Goal: Information Seeking & Learning: Find contact information

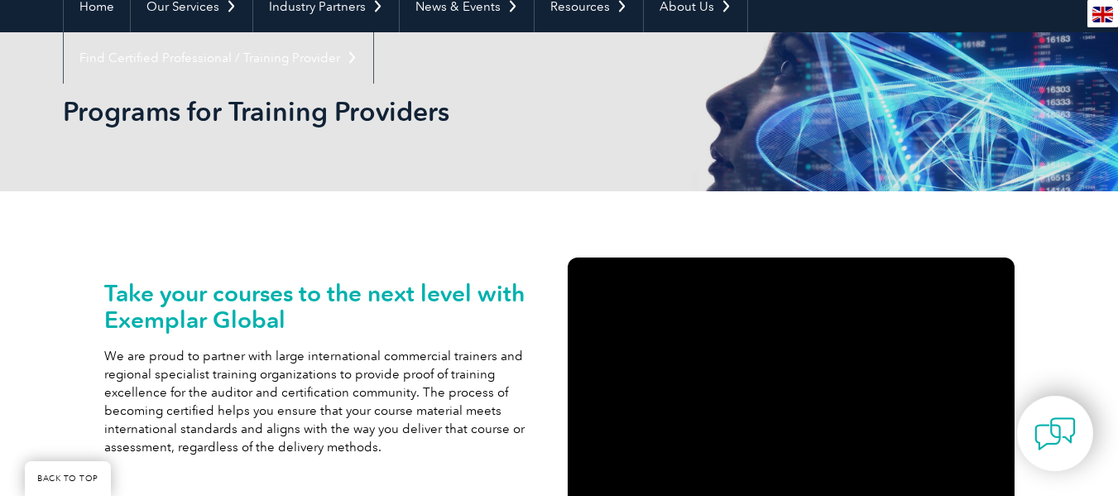
scroll to position [169, 0]
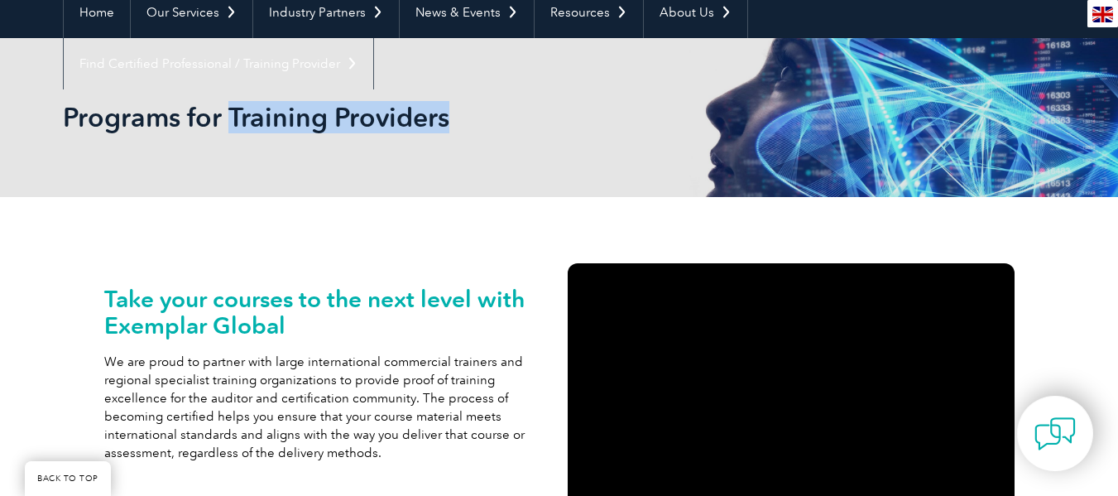
drag, startPoint x: 448, startPoint y: 115, endPoint x: 228, endPoint y: 127, distance: 220.4
click at [228, 127] on h2 "Programs for Training Providers" at bounding box center [410, 117] width 695 height 26
copy h2 "Training Providers"
click at [410, 148] on div "Programs for Training Providers" at bounding box center [559, 117] width 993 height 159
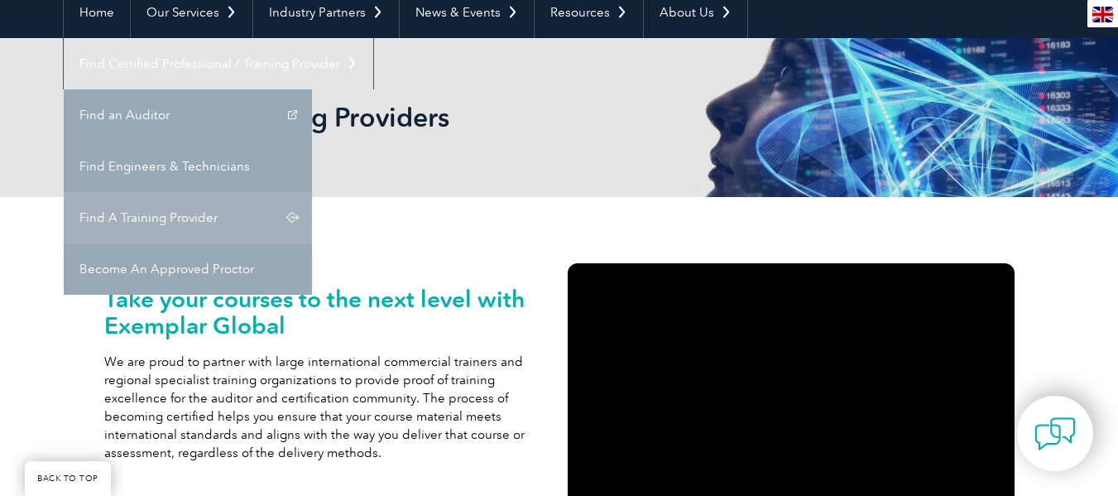
click at [312, 192] on link "Find A Training Provider" at bounding box center [188, 217] width 248 height 51
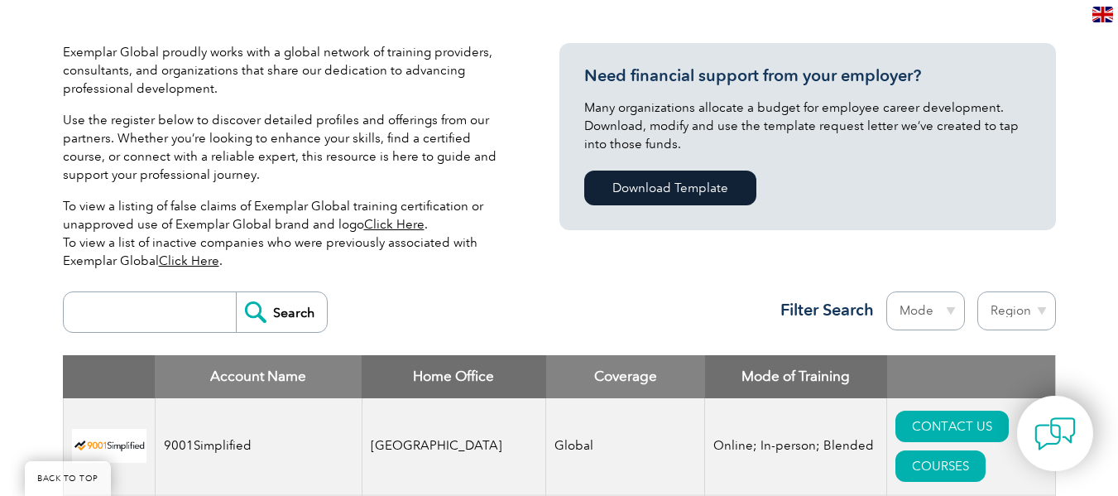
scroll to position [386, 0]
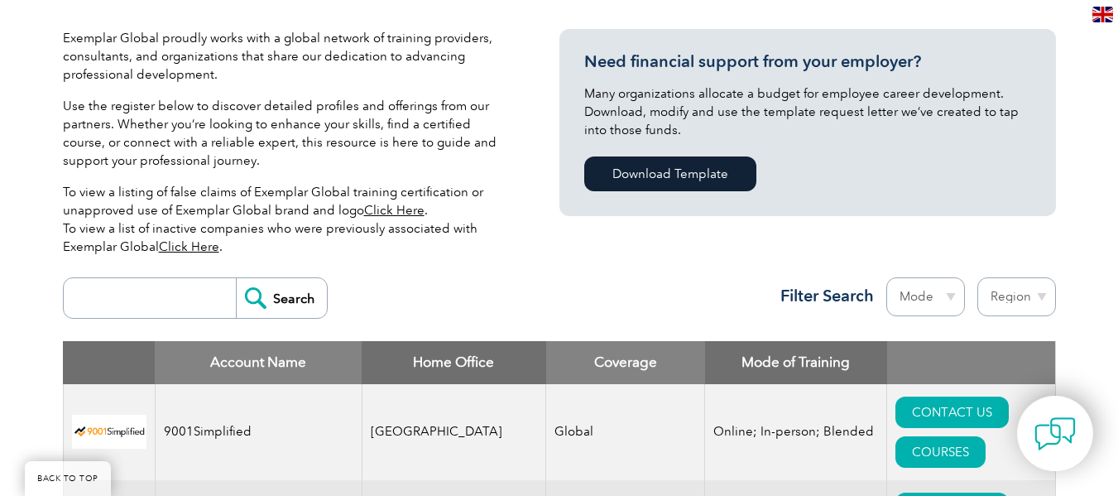
click at [130, 304] on input "search" at bounding box center [154, 298] width 164 height 40
type input "Kenya"
click at [285, 302] on input "Search" at bounding box center [281, 298] width 91 height 40
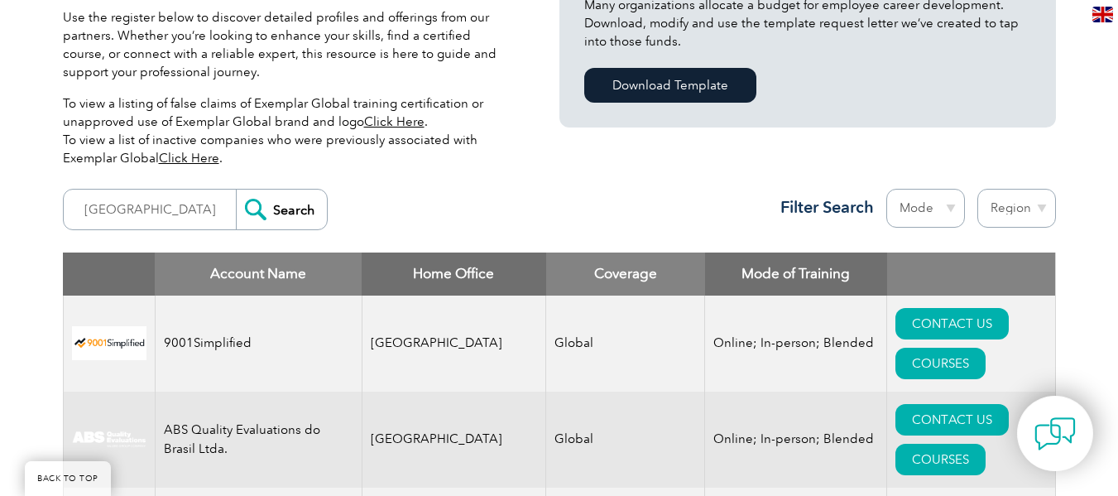
scroll to position [476, 0]
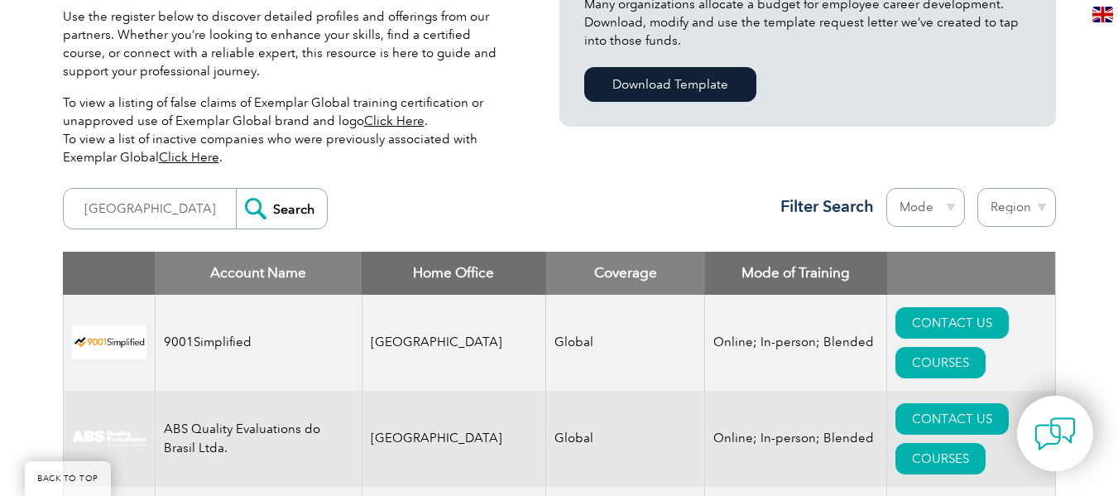
click at [1030, 217] on select "Region Australia Bahrain Bangladesh Brazil Canada Colombia Dominican Republic E…" at bounding box center [1016, 207] width 79 height 39
select select "Korea, Republic of"
click at [515, 203] on div "Kenya Search Region Australia Bahrain Bangladesh Brazil Canada Colombia Dominic…" at bounding box center [559, 216] width 993 height 72
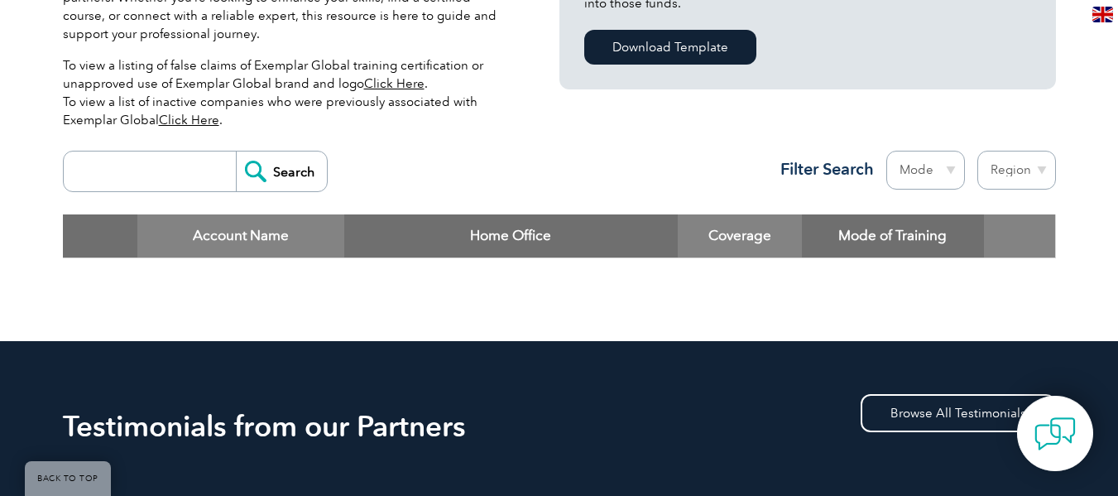
scroll to position [511, 0]
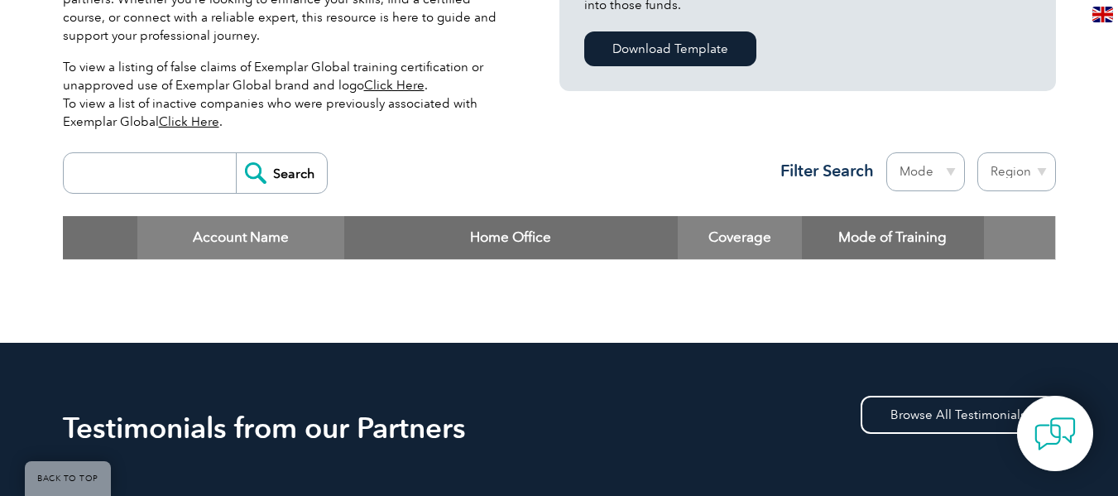
click at [155, 189] on input "search" at bounding box center [154, 173] width 164 height 40
click at [1010, 169] on select "Region [GEOGRAPHIC_DATA] [GEOGRAPHIC_DATA] [GEOGRAPHIC_DATA] [GEOGRAPHIC_DATA] …" at bounding box center [1016, 171] width 79 height 39
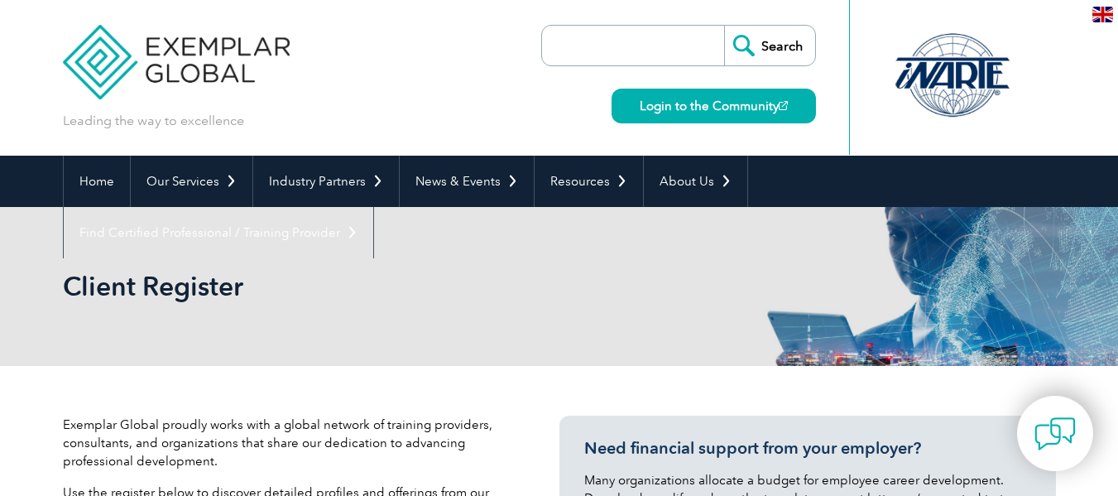
select select "Korea, Republic of"
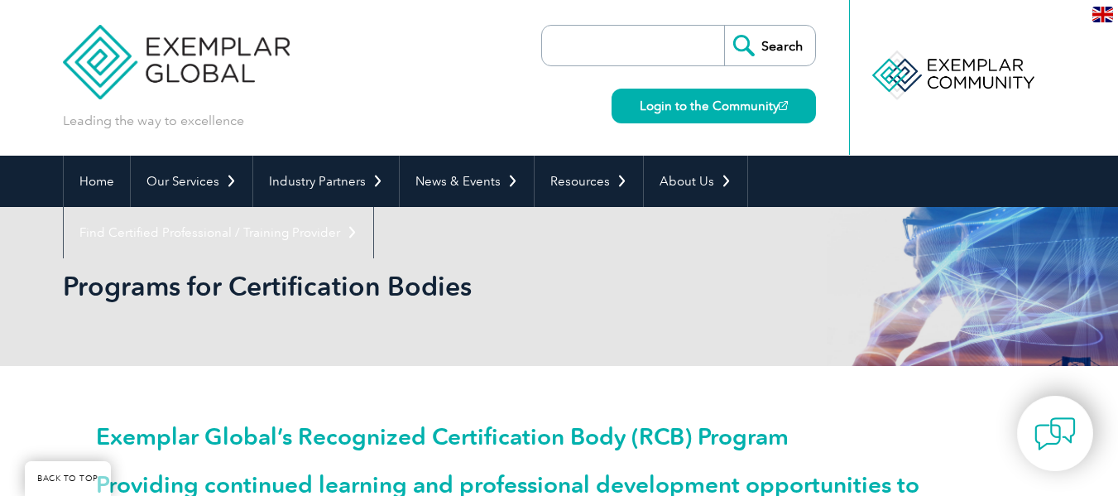
scroll to position [3051, 0]
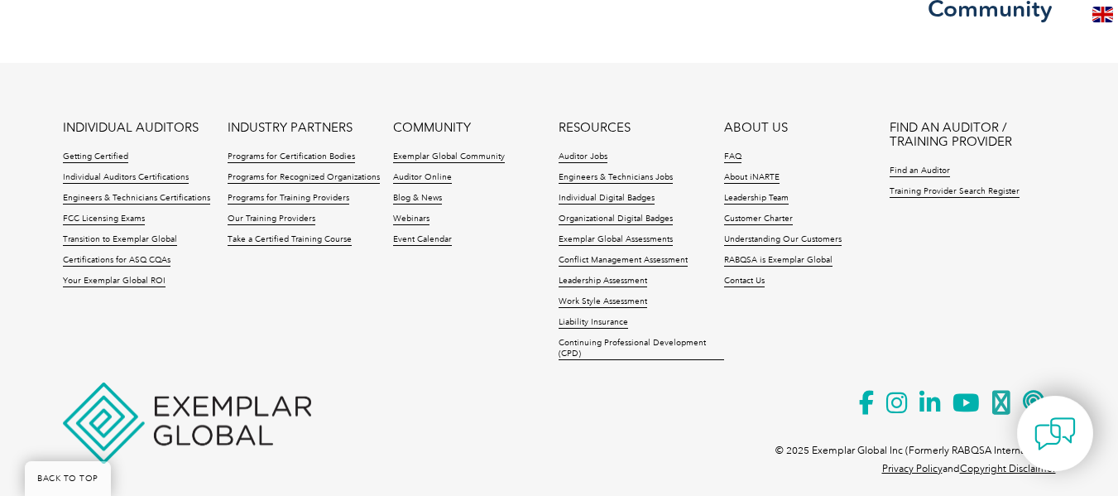
click at [493, 318] on ul "INDIVIDUAL AUDITORS Getting Certified Individual Auditors Certifications Engine…" at bounding box center [559, 245] width 993 height 248
